Goal: Task Accomplishment & Management: Complete application form

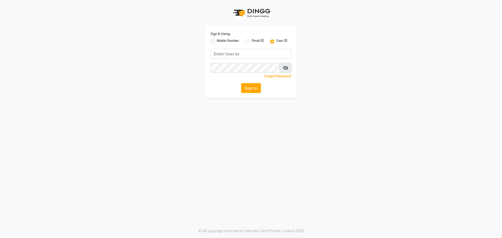
click at [217, 41] on label "Mobile Number" at bounding box center [228, 41] width 22 height 6
click at [217, 41] on input "Mobile Number" at bounding box center [218, 39] width 3 height 3
radio input "true"
radio input "false"
click at [237, 49] on input "Username" at bounding box center [260, 54] width 64 height 10
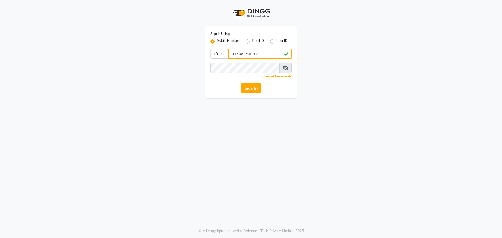
type input "9154979082"
click at [241, 83] on button "Sign In" at bounding box center [251, 88] width 20 height 10
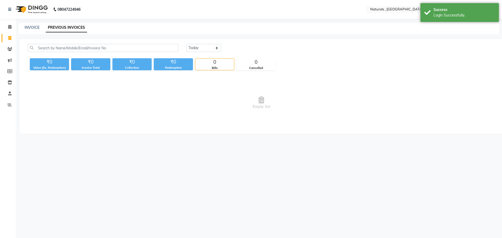
select select "en"
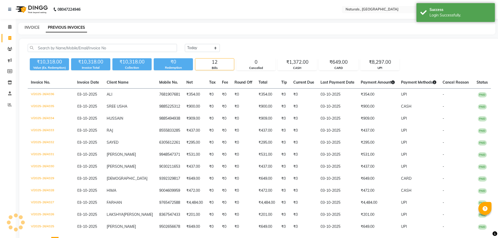
click at [31, 26] on link "INVOICE" at bounding box center [32, 27] width 15 height 5
select select "service"
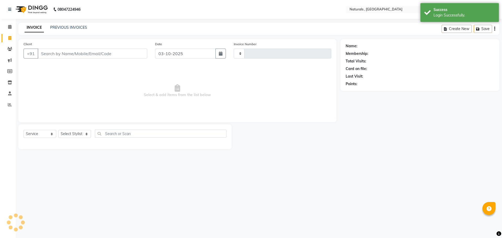
click at [62, 56] on input "Client" at bounding box center [93, 54] width 110 height 10
type input "81"
type input "4337"
type input "812"
select select "5818"
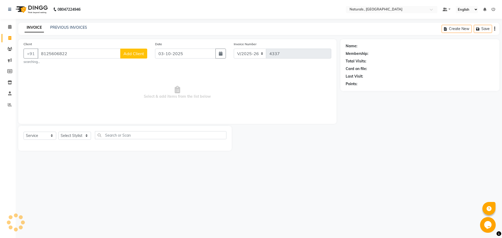
type input "8125606822"
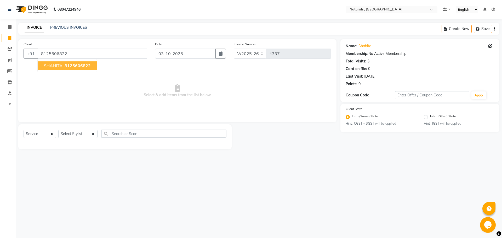
click at [75, 66] on span "8125606822" at bounding box center [78, 65] width 26 height 5
click at [76, 132] on select "Select Stylist ASFIYA (L-3) BHAGYA SHREE GM JAGDISH (L-2) KARIM ( L-2 ) MEHARBA…" at bounding box center [77, 134] width 39 height 8
select select "40756"
click at [58, 130] on select "Select Stylist ASFIYA (L-3) BHAGYA SHREE GM JAGDISH (L-2) KARIM ( L-2 ) MEHARBA…" at bounding box center [77, 134] width 39 height 8
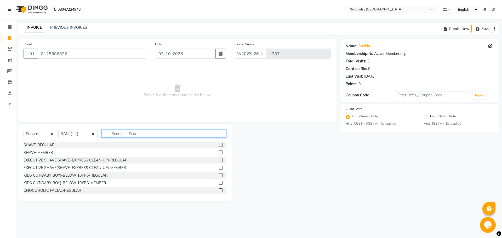
click at [127, 134] on input "text" at bounding box center [163, 134] width 125 height 8
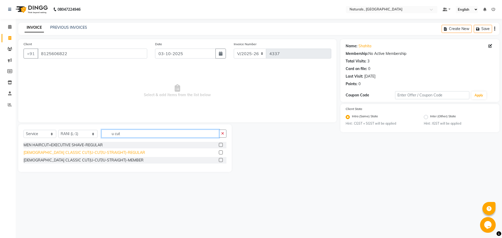
type input "u cut"
click at [81, 154] on div "FEMALE CLASSIC CUT(U-CUT/U-STRAIGHT)-REGULAR" at bounding box center [85, 152] width 122 height 5
checkbox input "false"
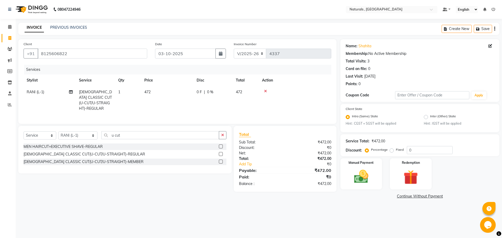
click at [141, 129] on div "Select Service Product Membership Package Voucher Prepaid Gift Card Select Styl…" at bounding box center [124, 150] width 213 height 48
click at [128, 133] on input "u cut" at bounding box center [160, 135] width 118 height 8
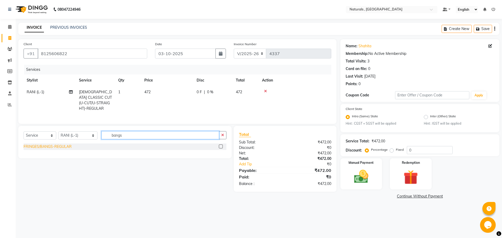
type input "bangs"
click at [55, 145] on div "FRINGES/BANGS-REGULAR" at bounding box center [48, 146] width 48 height 5
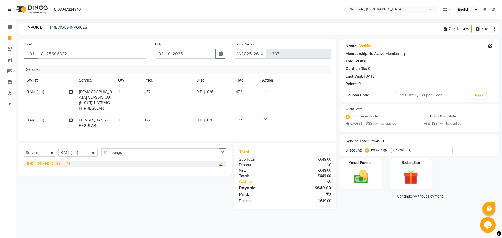
checkbox input "false"
click at [75, 152] on select "Select Stylist ASFIYA (L-3) BHAGYA SHREE GM JAGDISH (L-2) KARIM ( L-2 ) MEHARBA…" at bounding box center [77, 153] width 39 height 8
click at [88, 152] on select "Select Stylist ASFIYA (L-3) BHAGYA SHREE GM JAGDISH (L-2) KARIM ( L-2 ) MEHARBA…" at bounding box center [77, 153] width 39 height 8
select select "78703"
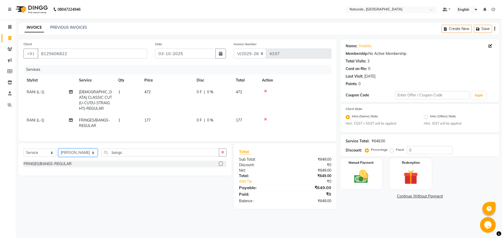
click at [58, 149] on select "Select Stylist ASFIYA (L-3) BHAGYA SHREE GM JAGDISH (L-2) KARIM ( L-2 ) MEHARBA…" at bounding box center [77, 153] width 39 height 8
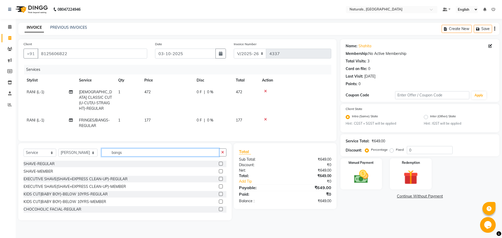
click at [128, 151] on input "bangs" at bounding box center [160, 153] width 118 height 8
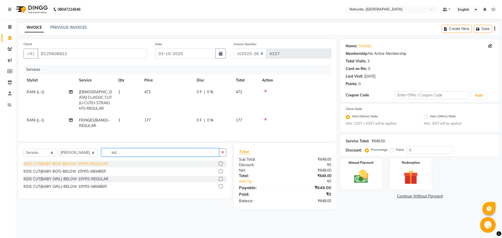
type input "kid"
click at [99, 162] on div "KIDS CUT(BABY BOY)-BELOW 10YRS-REGULAR" at bounding box center [66, 163] width 84 height 5
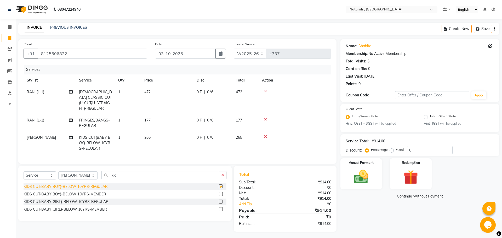
checkbox input "false"
click at [50, 174] on select "Select Service Product Membership Package Voucher Prepaid Gift Card" at bounding box center [40, 176] width 33 height 8
select select "product"
click at [24, 172] on select "Select Service Product Membership Package Voucher Prepaid Gift Card" at bounding box center [40, 176] width 33 height 8
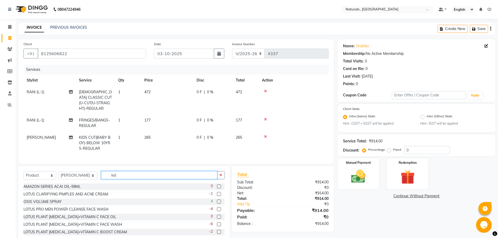
click at [127, 174] on input "kid" at bounding box center [159, 175] width 116 height 8
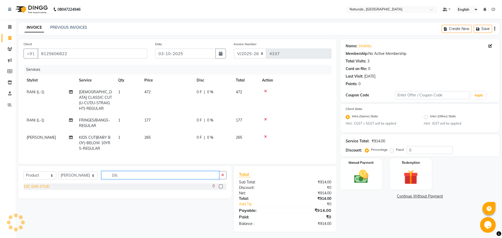
type input "10c"
click at [41, 187] on div "10C EAR STUD" at bounding box center [37, 186] width 26 height 5
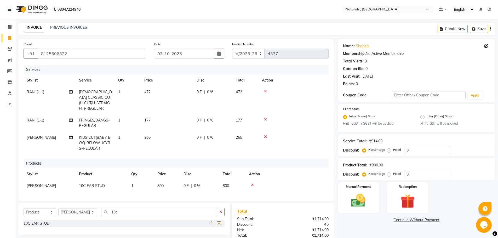
checkbox input "false"
click at [44, 184] on span "SRIKANTH" at bounding box center [41, 186] width 29 height 5
select select "78703"
click at [42, 183] on select "ASFIYA (L-3) BHAGYA SHREE GM JAGDISH (L-2) KARIM ( L-2 ) MEHARBAN (L-2) RANI (L…" at bounding box center [50, 187] width 46 height 8
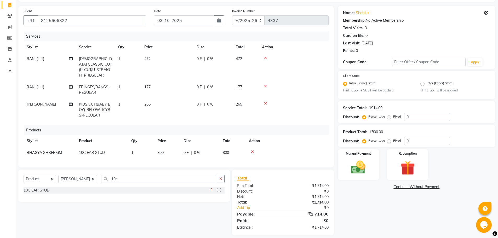
scroll to position [33, 0]
click at [368, 168] on img at bounding box center [359, 167] width 24 height 17
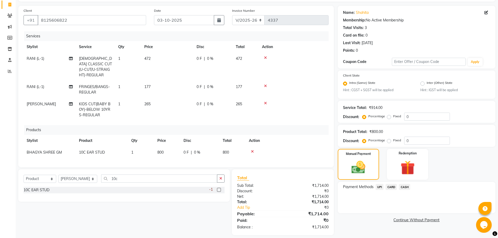
click at [381, 188] on span "UPI" at bounding box center [380, 187] width 8 height 6
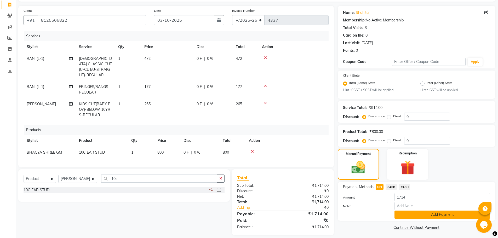
click at [401, 214] on button "Add Payment" at bounding box center [443, 215] width 96 height 8
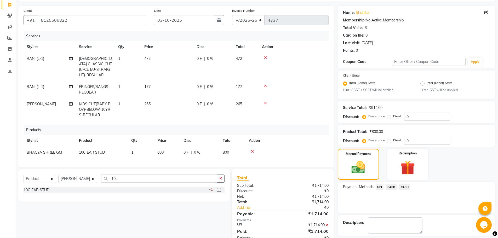
scroll to position [57, 0]
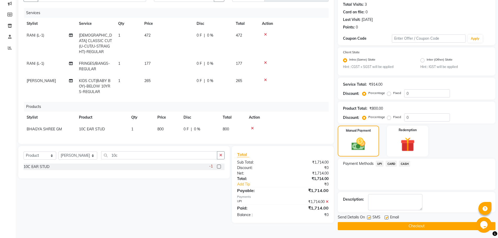
click at [406, 226] on button "Checkout" at bounding box center [417, 226] width 158 height 8
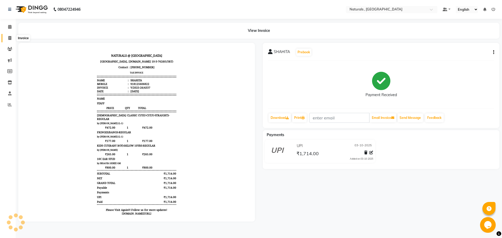
click at [12, 38] on span at bounding box center [9, 38] width 9 height 6
select select "5818"
select select "service"
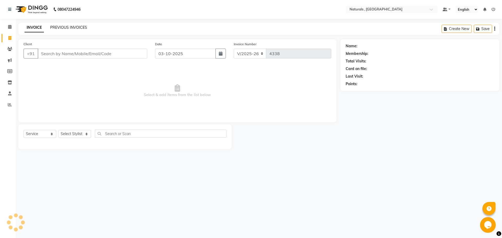
click at [68, 27] on link "PREVIOUS INVOICES" at bounding box center [68, 27] width 37 height 5
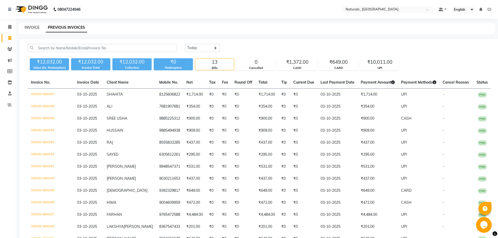
click at [34, 29] on link "INVOICE" at bounding box center [32, 27] width 15 height 5
select select "service"
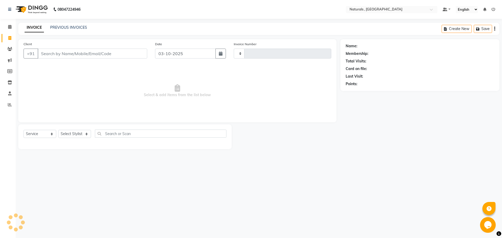
type input "4338"
select select "5818"
click at [69, 25] on link "PREVIOUS INVOICES" at bounding box center [68, 27] width 37 height 5
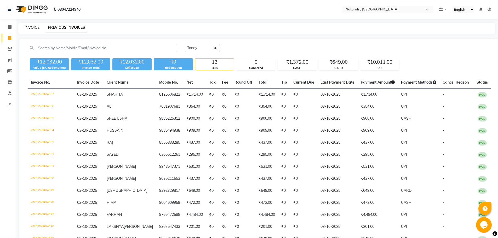
click at [31, 27] on link "INVOICE" at bounding box center [32, 27] width 15 height 5
select select "5818"
select select "service"
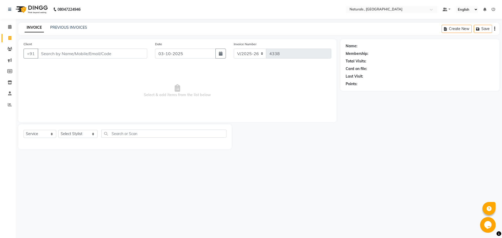
click at [426, 100] on div "Name: Membership: Total Visits: Card on file: Last Visit: Points:" at bounding box center [422, 94] width 163 height 110
click at [65, 28] on link "PREVIOUS INVOICES" at bounding box center [68, 27] width 37 height 5
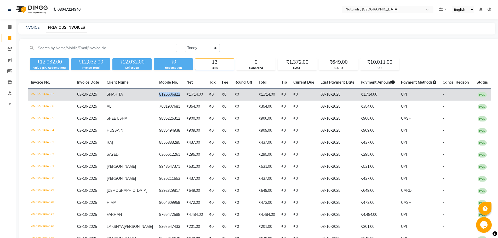
drag, startPoint x: 165, startPoint y: 94, endPoint x: 142, endPoint y: 93, distance: 22.3
click at [156, 93] on td "8125606822" at bounding box center [169, 95] width 27 height 12
copy td "8125606822"
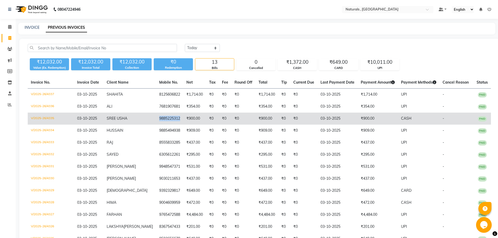
drag, startPoint x: 164, startPoint y: 119, endPoint x: 143, endPoint y: 119, distance: 20.7
click at [156, 119] on td "9885225312" at bounding box center [169, 119] width 27 height 12
copy td "9885225312"
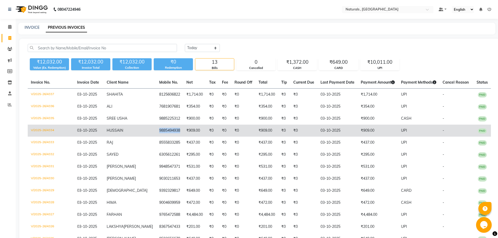
drag, startPoint x: 165, startPoint y: 130, endPoint x: 142, endPoint y: 131, distance: 22.5
click at [156, 131] on td "9885494938" at bounding box center [169, 131] width 27 height 12
copy td "9885494938"
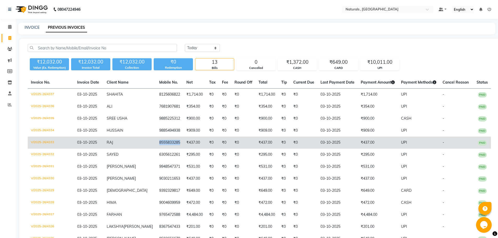
drag, startPoint x: 165, startPoint y: 143, endPoint x: 142, endPoint y: 144, distance: 23.1
click at [156, 144] on td "8555833285" at bounding box center [169, 143] width 27 height 12
copy td "8555833285"
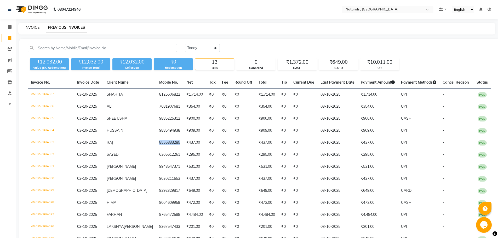
click at [32, 26] on link "INVOICE" at bounding box center [32, 27] width 15 height 5
select select "5818"
select select "service"
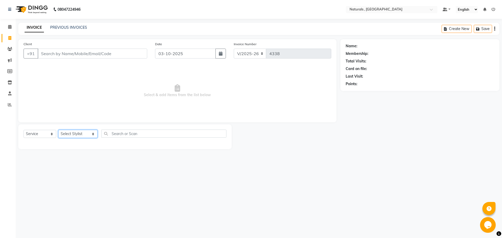
click at [95, 133] on select "Select Stylist ASFIYA (L-3) BHAGYA SHREE GM JAGDISH (L-2) KARIM ( L-2 ) MEHARBA…" at bounding box center [77, 134] width 39 height 8
select select "86727"
click at [58, 130] on select "Select Stylist ASFIYA (L-3) BHAGYA SHREE GM JAGDISH (L-2) KARIM ( L-2 ) MEHARBA…" at bounding box center [77, 134] width 39 height 8
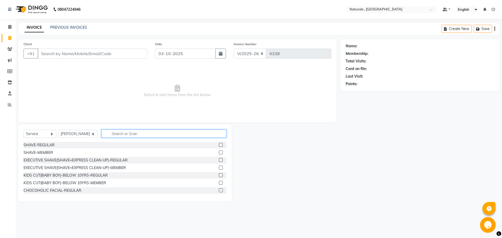
click at [135, 137] on input "text" at bounding box center [163, 134] width 125 height 8
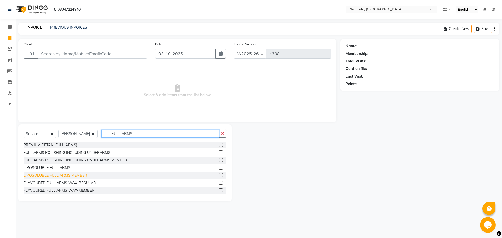
type input "FULL ARMS"
click at [79, 176] on div "LIPOSOLUBLE FULL ARMS MEMBER" at bounding box center [56, 175] width 64 height 5
checkbox input "false"
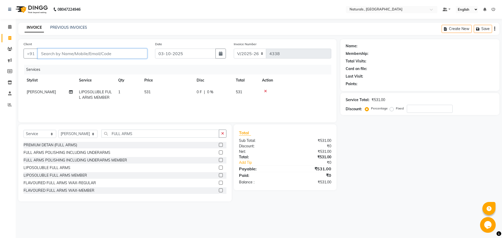
click at [97, 55] on input "Client" at bounding box center [93, 54] width 110 height 10
type input "9"
type input "0"
click at [80, 67] on ngb-highlight "934656 8858" at bounding box center [70, 65] width 27 height 5
type input "9346568858"
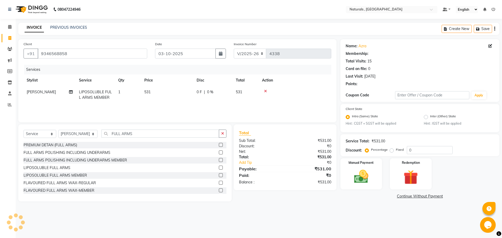
click at [265, 89] on td at bounding box center [295, 94] width 72 height 17
click at [266, 90] on icon at bounding box center [265, 91] width 3 height 4
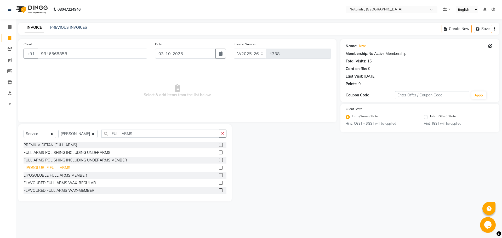
click at [58, 169] on div "LIPOSOLUBLE FULL ARMS" at bounding box center [47, 167] width 47 height 5
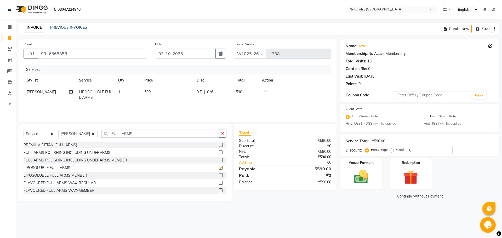
checkbox input "false"
click at [359, 174] on img at bounding box center [361, 176] width 24 height 17
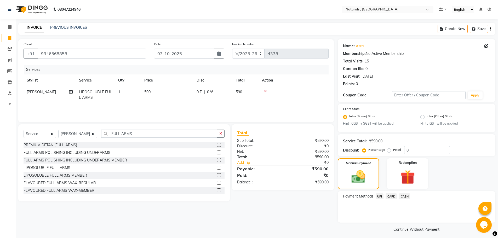
click at [378, 196] on span "UPI" at bounding box center [380, 197] width 8 height 6
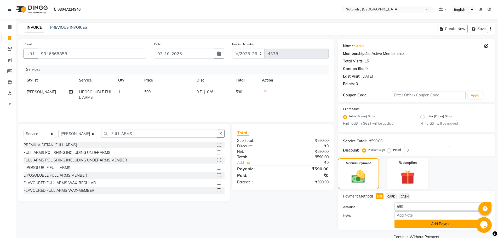
click at [416, 225] on button "Add Payment" at bounding box center [443, 224] width 96 height 8
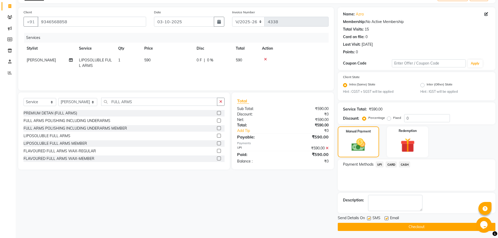
scroll to position [33, 0]
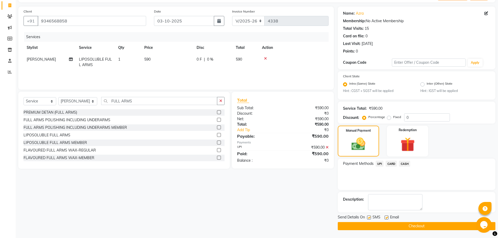
click at [414, 227] on button "Checkout" at bounding box center [417, 226] width 158 height 8
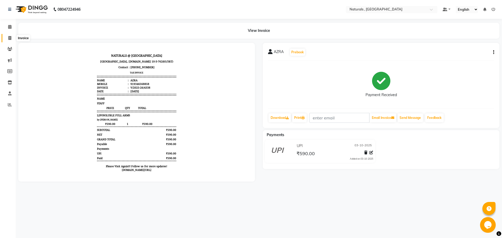
click at [9, 37] on icon at bounding box center [9, 38] width 3 height 4
select select "service"
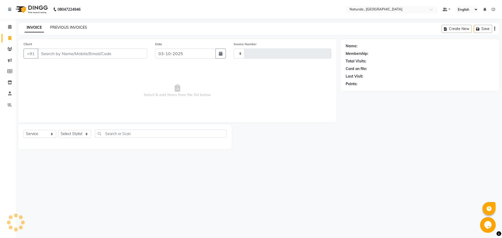
click at [72, 26] on link "PREVIOUS INVOICES" at bounding box center [68, 27] width 37 height 5
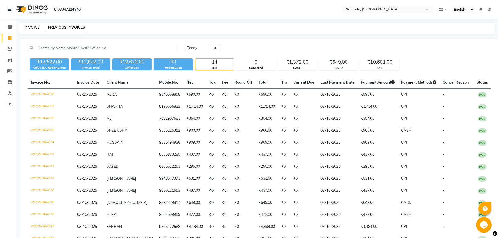
click at [32, 26] on link "INVOICE" at bounding box center [32, 27] width 15 height 5
select select "5818"
select select "service"
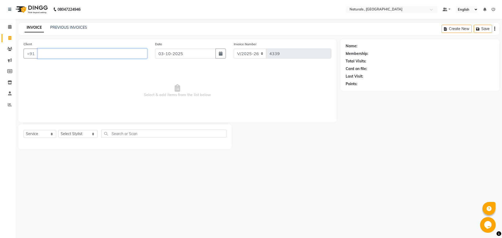
click at [113, 55] on input "Client" at bounding box center [93, 54] width 110 height 10
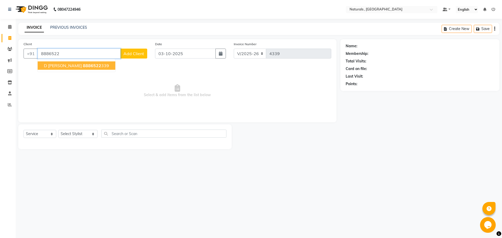
click at [86, 65] on button "D RAVI 8886522 339" at bounding box center [77, 65] width 78 height 8
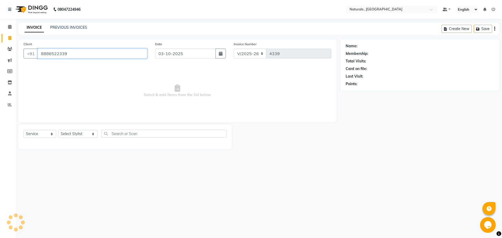
type input "8886522339"
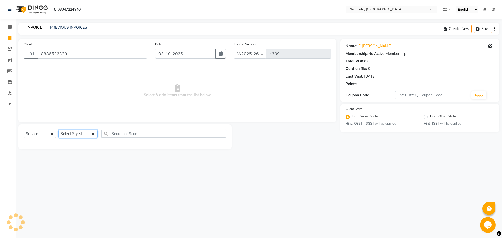
click at [92, 134] on select "Select Stylist ASFIYA (L-3) BHAGYA SHREE GM JAGDISH (L-2) KARIM ( L-2 ) MEHARBA…" at bounding box center [77, 134] width 39 height 8
select select "45000"
click at [58, 130] on select "Select Stylist ASFIYA (L-3) BHAGYA SHREE GM JAGDISH (L-2) KARIM ( L-2 ) MEHARBA…" at bounding box center [77, 134] width 39 height 8
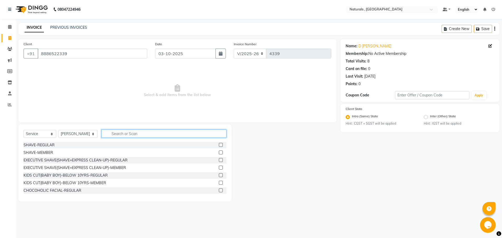
click at [127, 132] on input "text" at bounding box center [163, 134] width 125 height 8
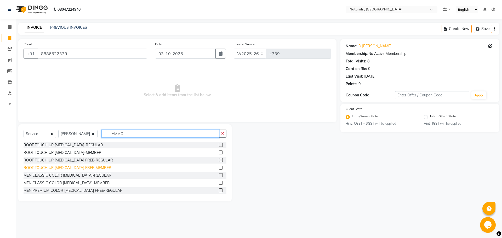
scroll to position [26, 0]
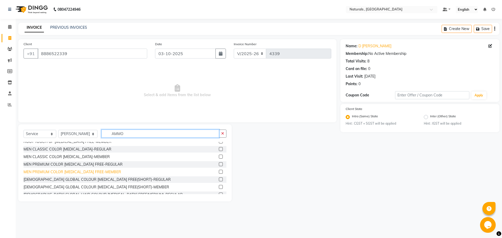
type input "AMMO"
click at [91, 171] on div "MEN PREMIUM COLOR AMMONIA FREE-MEMBER" at bounding box center [73, 171] width 98 height 5
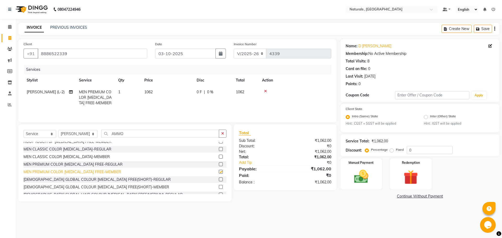
checkbox input "false"
click at [130, 135] on input "AMMO" at bounding box center [160, 134] width 118 height 8
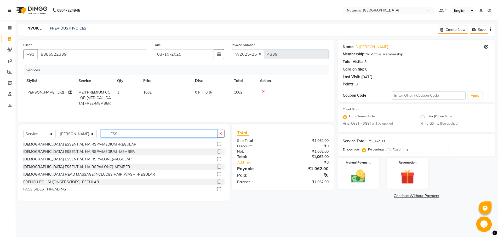
scroll to position [1, 0]
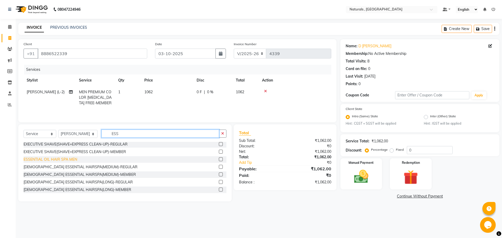
type input "ESS"
click at [64, 159] on div "ESSENTIAL OIL HAIR SPA MEN" at bounding box center [51, 159] width 54 height 5
checkbox input "false"
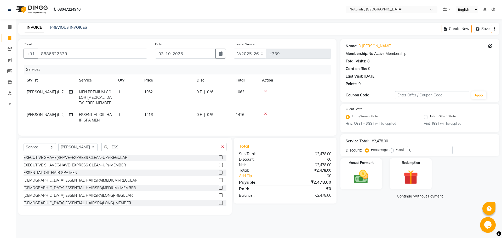
click at [158, 124] on td "1416" at bounding box center [167, 117] width 52 height 17
select select "45000"
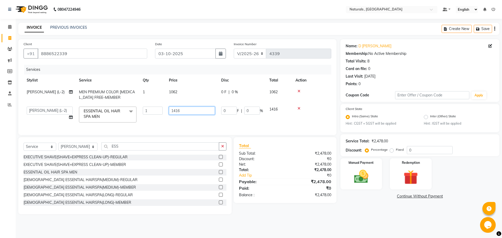
click at [196, 112] on input "1416" at bounding box center [192, 111] width 46 height 8
type input "1"
type input "3000"
click at [355, 218] on main "INVOICE PREVIOUS INVOICES Create New Save Client +91 8886522339 Date 03-10-2025…" at bounding box center [259, 123] width 486 height 200
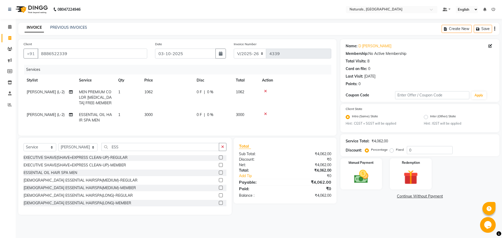
click at [387, 227] on div "08047224946 Select Location × Naturals , Vijay Nagar Colony Default Panel My Pa…" at bounding box center [251, 119] width 502 height 238
click at [362, 187] on div "Manual Payment" at bounding box center [360, 174] width 43 height 32
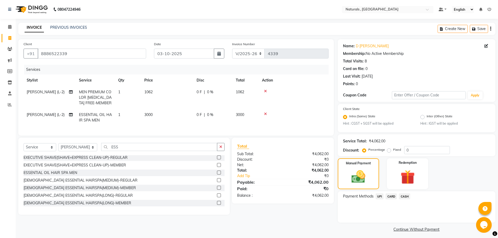
click at [393, 197] on span "CARD" at bounding box center [391, 197] width 11 height 6
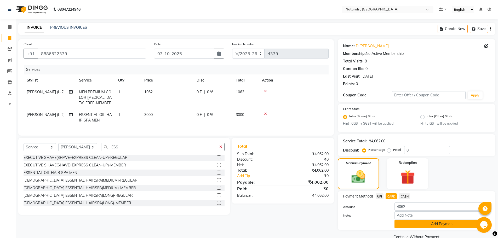
click at [415, 225] on button "Add Payment" at bounding box center [443, 224] width 96 height 8
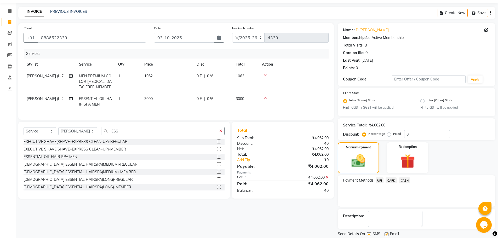
scroll to position [33, 0]
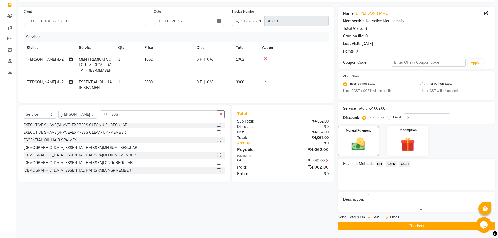
click at [415, 227] on button "Checkout" at bounding box center [417, 226] width 158 height 8
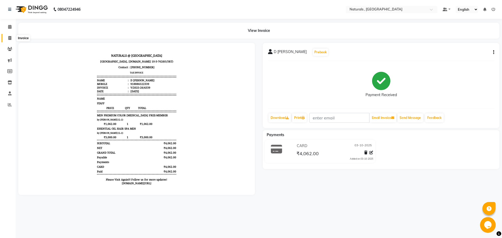
click at [9, 36] on icon at bounding box center [9, 38] width 3 height 4
select select "service"
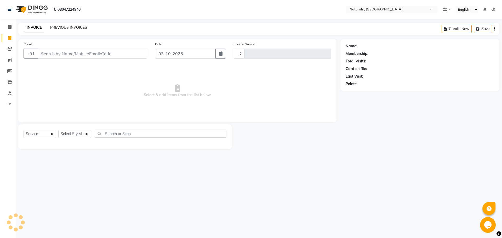
click at [67, 29] on link "PREVIOUS INVOICES" at bounding box center [68, 27] width 37 height 5
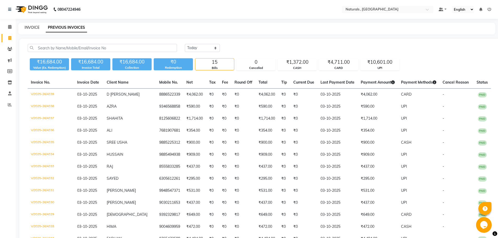
click at [32, 29] on link "INVOICE" at bounding box center [32, 27] width 15 height 5
select select "service"
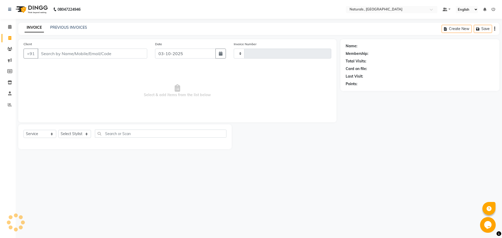
type input "4340"
select select "5818"
click at [68, 29] on link "PREVIOUS INVOICES" at bounding box center [68, 27] width 37 height 5
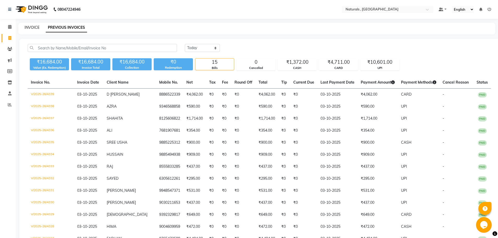
click at [30, 28] on link "INVOICE" at bounding box center [32, 27] width 15 height 5
select select "service"
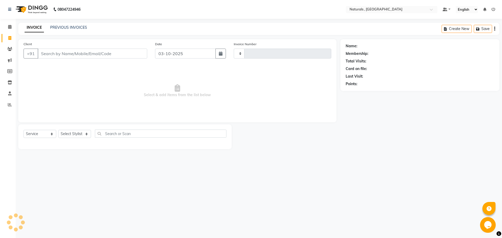
type input "4340"
select select "5818"
click at [425, 184] on div "08047224946 Select Location × Naturals , Vijay Nagar Colony Default Panel My Pa…" at bounding box center [251, 119] width 502 height 238
